Goal: Task Accomplishment & Management: Manage account settings

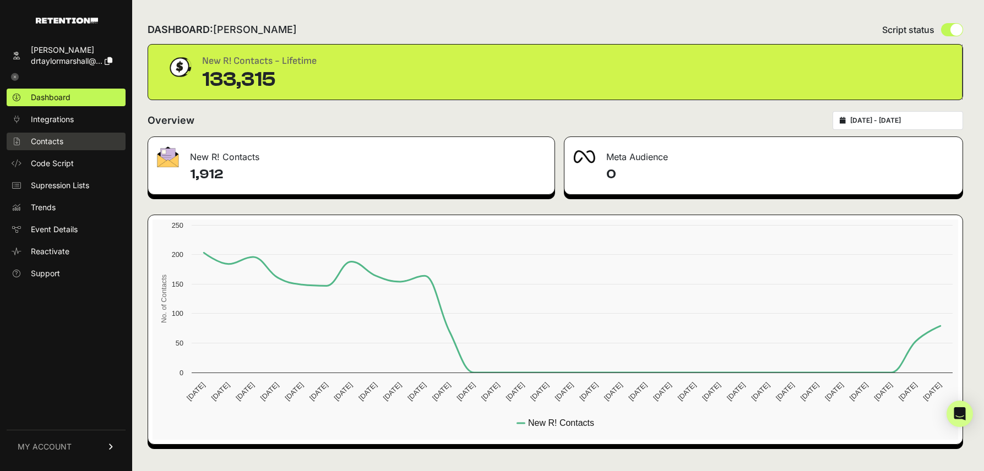
click at [47, 143] on span "Contacts" at bounding box center [47, 141] width 32 height 11
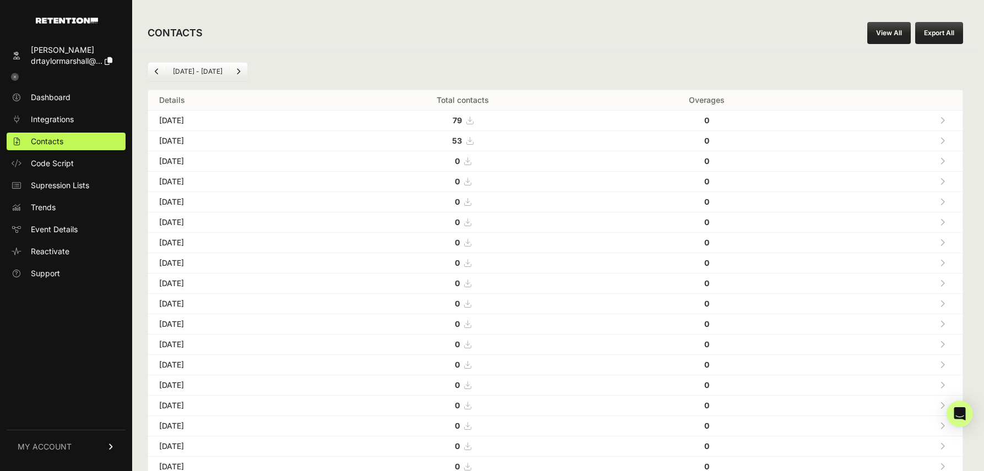
click at [96, 58] on span "drtaylormarshall@..." at bounding box center [67, 60] width 72 height 9
click at [68, 448] on span "MY ACCOUNT" at bounding box center [45, 446] width 54 height 11
click at [18, 77] on icon at bounding box center [15, 77] width 8 height 8
